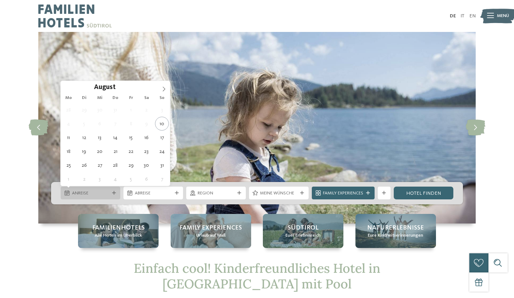
click at [111, 195] on div at bounding box center [114, 193] width 6 height 4
click at [165, 89] on icon at bounding box center [163, 89] width 5 height 5
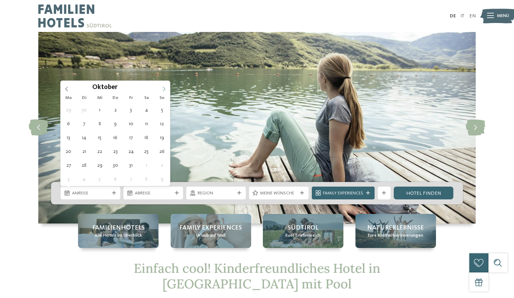
click at [161, 88] on span at bounding box center [164, 87] width 12 height 12
type div "05.10.2025"
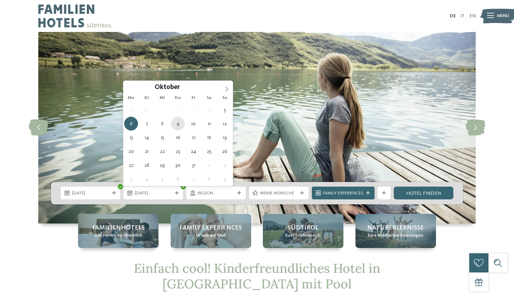
type div "09.10.2025"
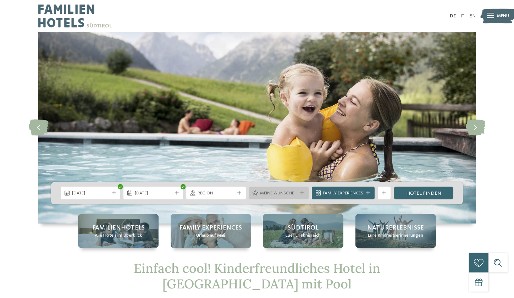
click at [300, 192] on icon at bounding box center [302, 193] width 4 height 4
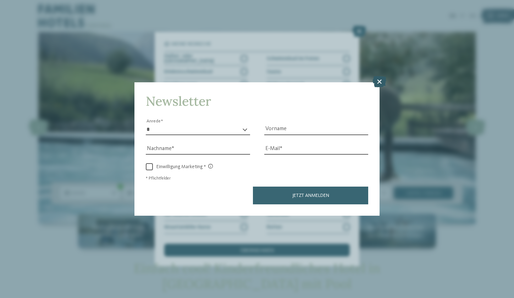
click at [378, 81] on icon at bounding box center [380, 81] width 14 height 11
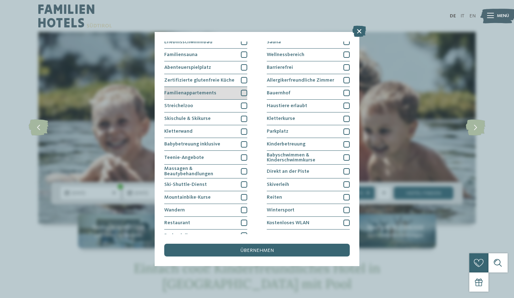
scroll to position [37, 0]
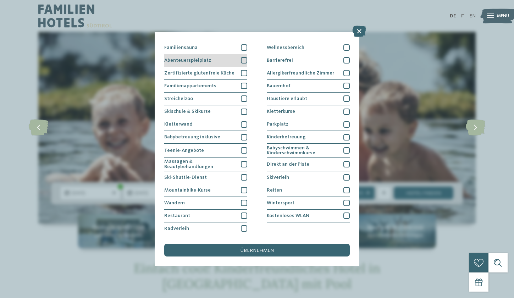
click at [244, 60] on div at bounding box center [244, 60] width 6 height 6
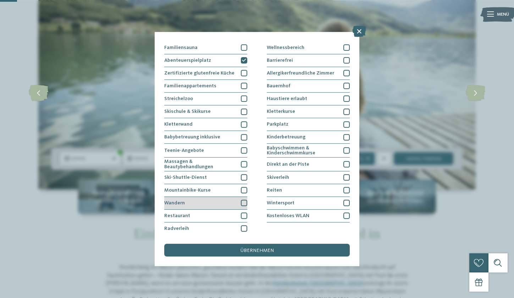
scroll to position [41, 0]
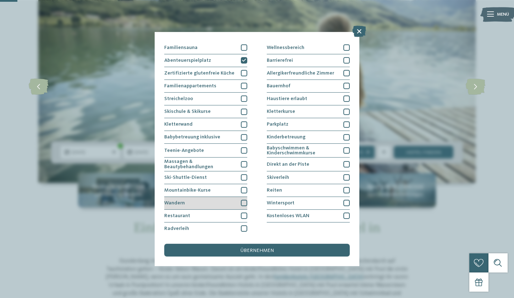
click at [242, 200] on div at bounding box center [244, 203] width 6 height 6
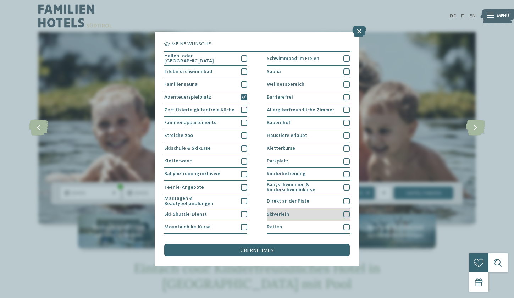
scroll to position [37, 0]
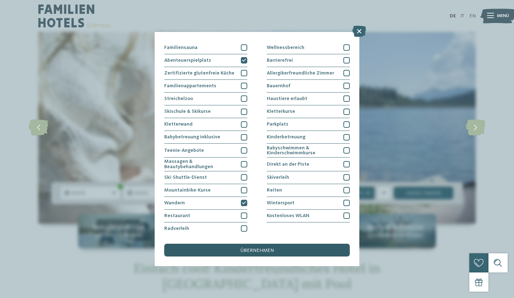
click at [241, 245] on div "übernehmen" at bounding box center [256, 250] width 185 height 13
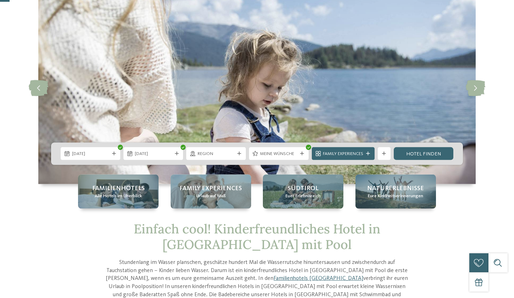
scroll to position [42, 0]
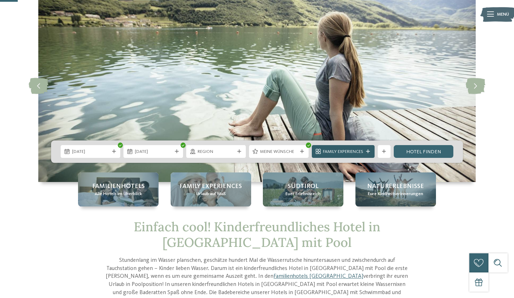
click at [371, 148] on div "Family Experiences" at bounding box center [343, 151] width 63 height 13
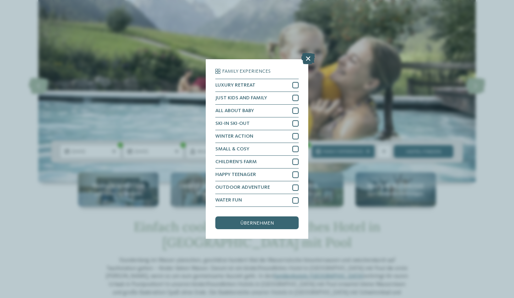
click at [308, 62] on icon at bounding box center [308, 58] width 14 height 11
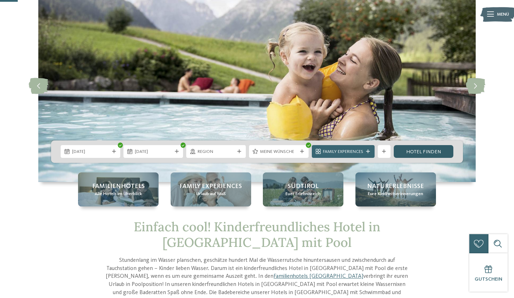
click at [427, 153] on link "Hotel finden" at bounding box center [424, 151] width 60 height 13
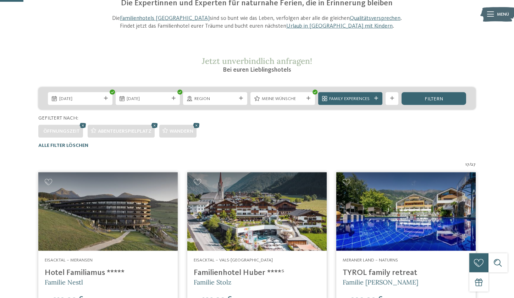
scroll to position [76, 0]
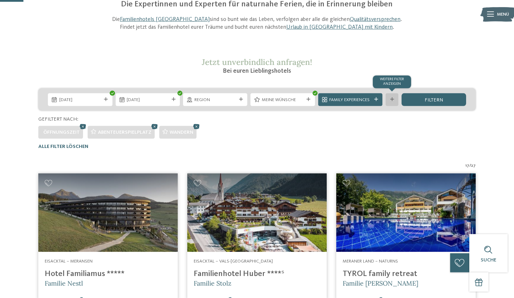
click at [398, 100] on div "Weitere Filter anzeigen" at bounding box center [392, 99] width 13 height 13
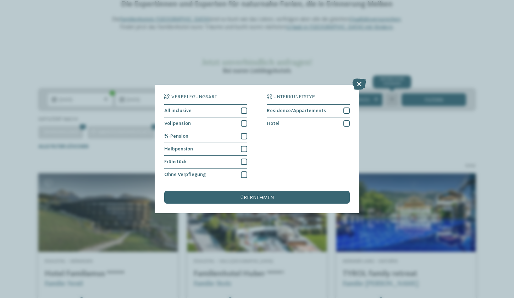
click at [398, 100] on div "Verpflegungsart All inclusive Vollpension Hotel" at bounding box center [257, 149] width 514 height 298
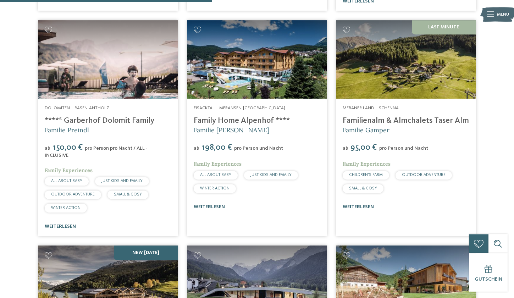
scroll to position [687, 0]
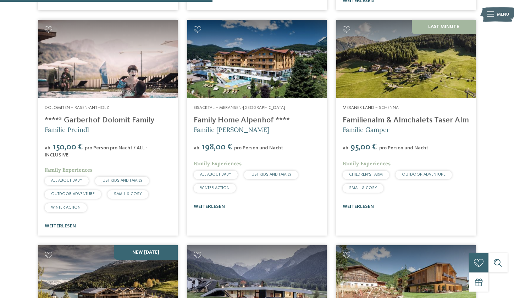
click at [128, 83] on img at bounding box center [107, 59] width 139 height 78
click at [259, 88] on img at bounding box center [256, 59] width 139 height 78
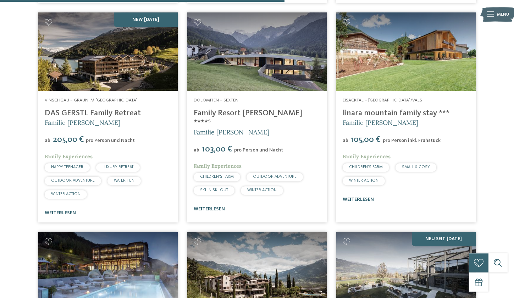
scroll to position [920, 0]
click at [256, 51] on img at bounding box center [256, 51] width 139 height 78
click at [402, 62] on img at bounding box center [405, 51] width 139 height 78
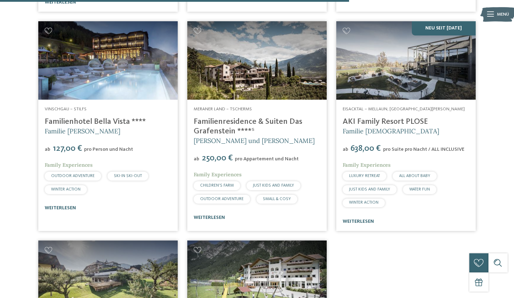
scroll to position [1133, 0]
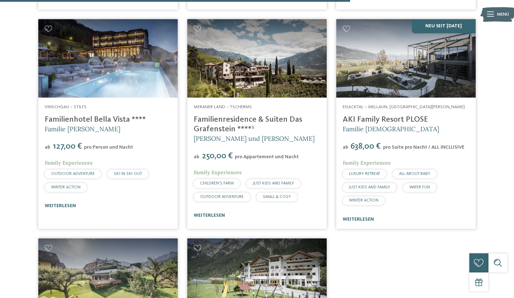
click at [56, 118] on link "Familienhotel Bella Vista ****" at bounding box center [95, 120] width 101 height 8
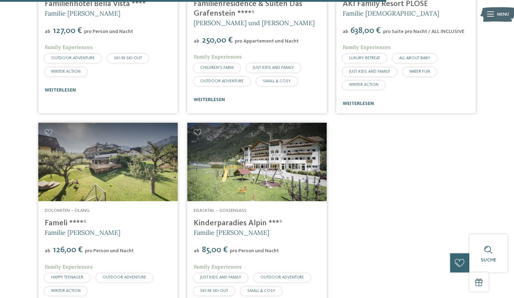
scroll to position [1249, 0]
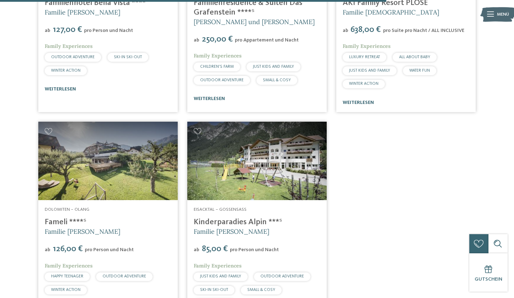
click at [78, 151] on img at bounding box center [107, 161] width 139 height 78
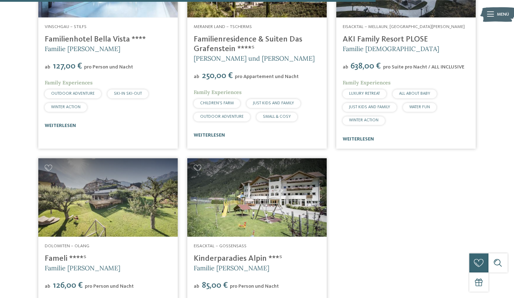
scroll to position [1216, 0]
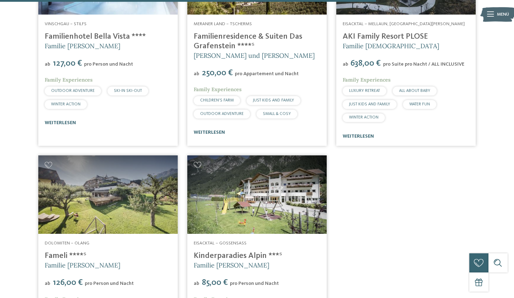
click at [234, 178] on img at bounding box center [256, 194] width 139 height 78
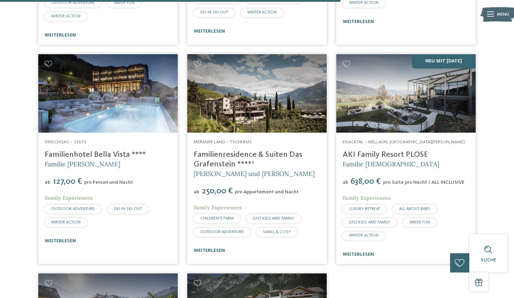
scroll to position [1097, 0]
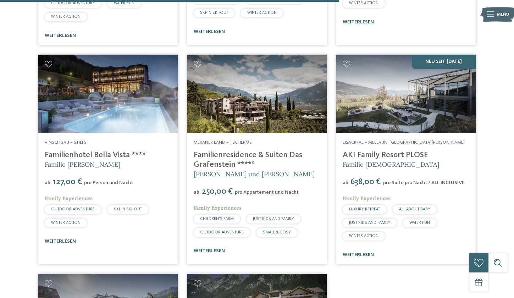
click at [111, 99] on img at bounding box center [107, 94] width 139 height 78
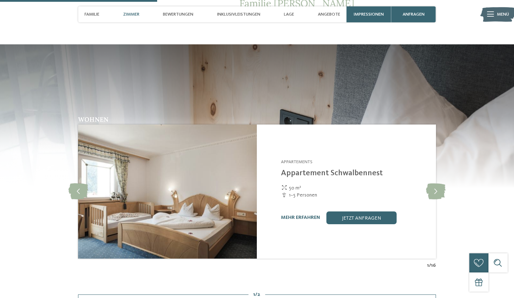
scroll to position [721, 0]
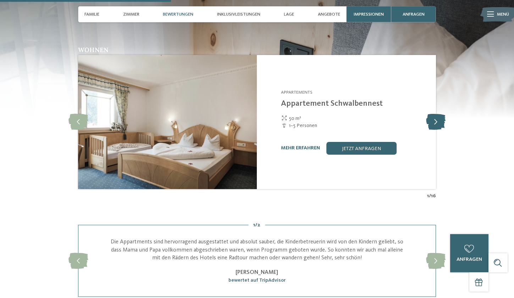
click at [434, 114] on icon at bounding box center [436, 122] width 20 height 16
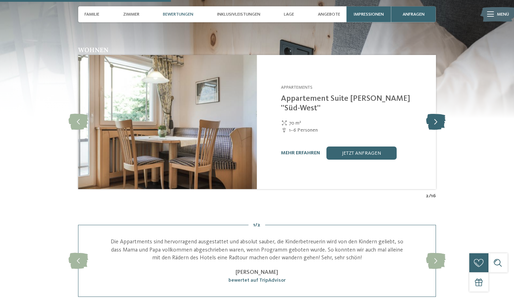
click at [434, 114] on icon at bounding box center [436, 122] width 20 height 16
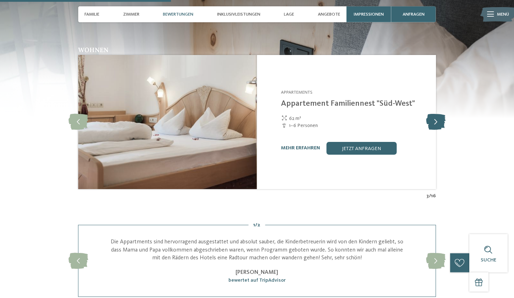
click at [434, 114] on icon at bounding box center [436, 122] width 20 height 16
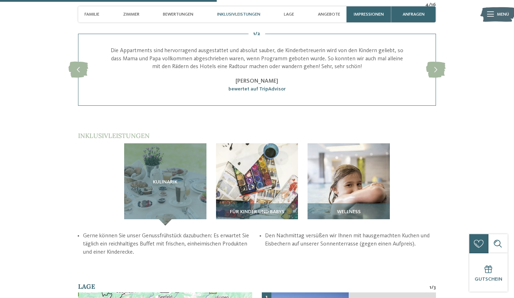
scroll to position [913, 0]
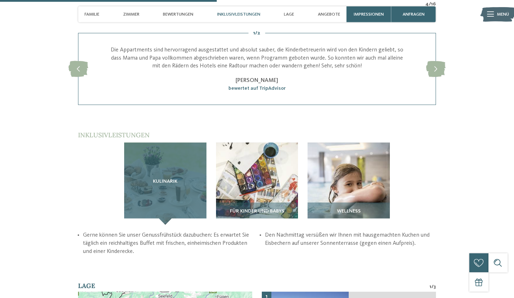
click at [161, 143] on div "Kulinarik" at bounding box center [165, 184] width 82 height 82
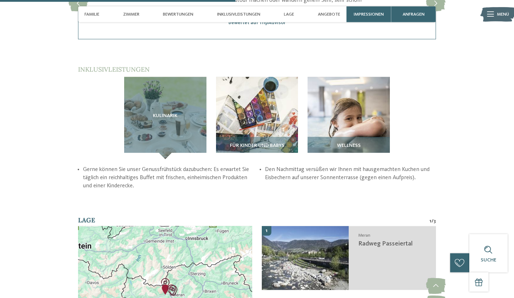
scroll to position [978, 0]
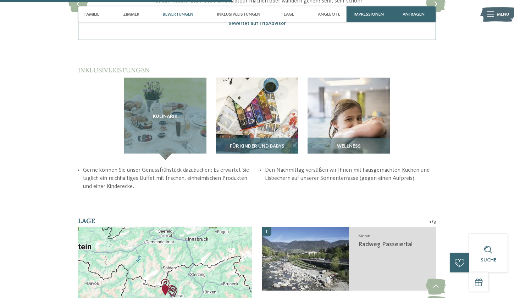
click at [264, 78] on img at bounding box center [257, 119] width 82 height 82
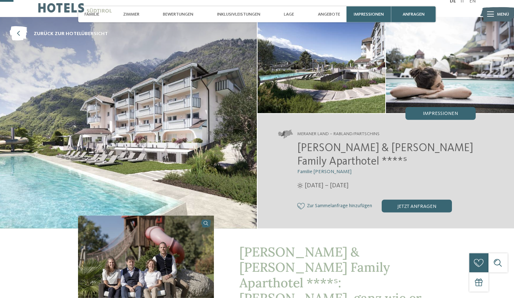
scroll to position [0, 0]
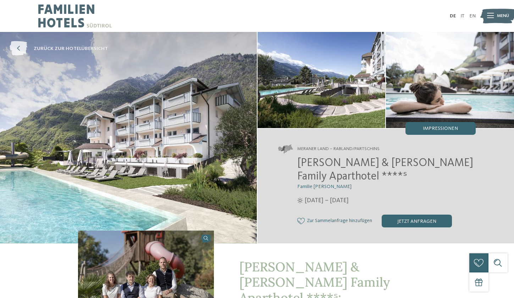
click at [58, 50] on span "zurück zur Hotelübersicht" at bounding box center [71, 48] width 74 height 7
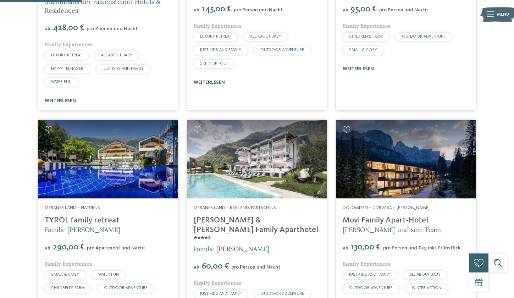
scroll to position [364, 0]
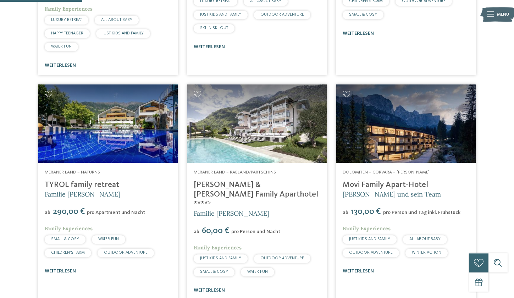
click at [263, 143] on img at bounding box center [256, 123] width 139 height 78
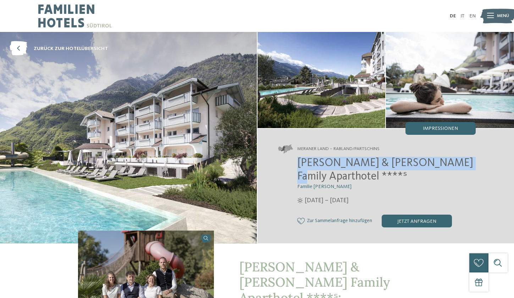
drag, startPoint x: 299, startPoint y: 160, endPoint x: 446, endPoint y: 161, distance: 146.9
click at [446, 161] on span "[PERSON_NAME] & [PERSON_NAME] Family Aparthotel ****ˢ" at bounding box center [385, 170] width 176 height 25
copy span "[PERSON_NAME] & [PERSON_NAME] Family Aparthotel"
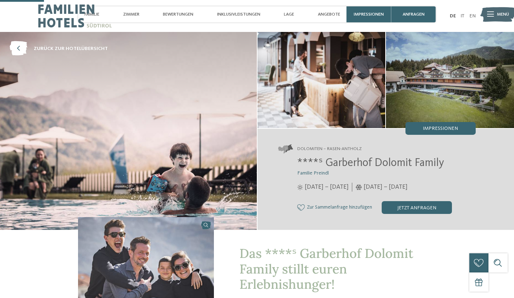
scroll to position [211, 0]
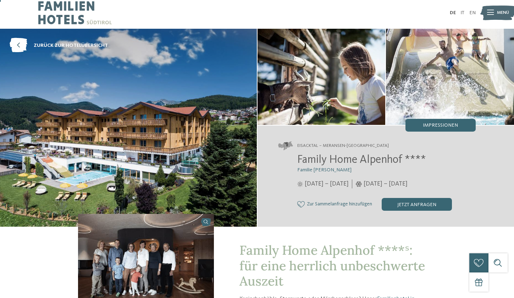
scroll to position [3, 0]
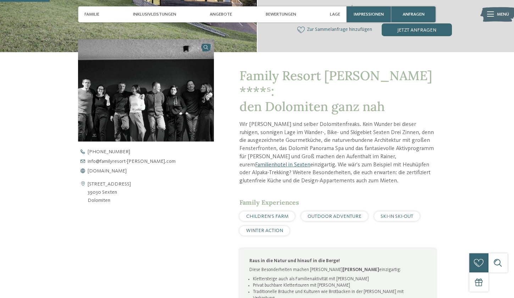
scroll to position [196, 0]
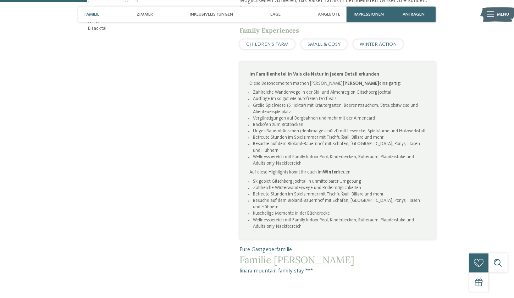
scroll to position [350, 0]
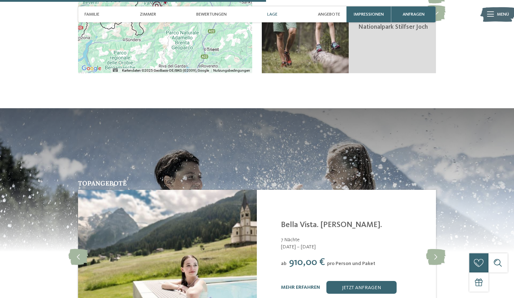
scroll to position [1019, 0]
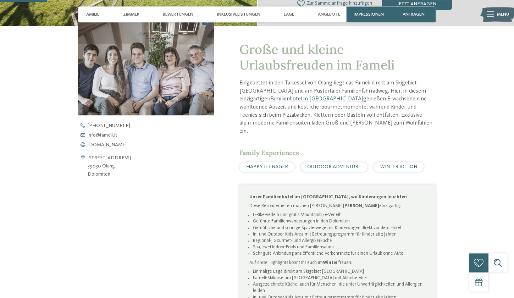
click at [105, 144] on span "www.fameli.it" at bounding box center [107, 144] width 39 height 5
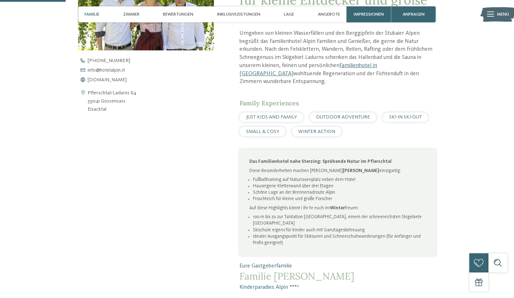
scroll to position [269, 0]
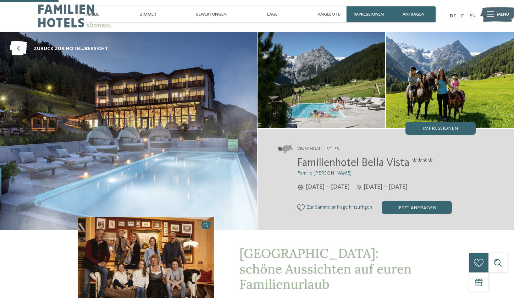
scroll to position [225, 0]
